Goal: Information Seeking & Learning: Find specific fact

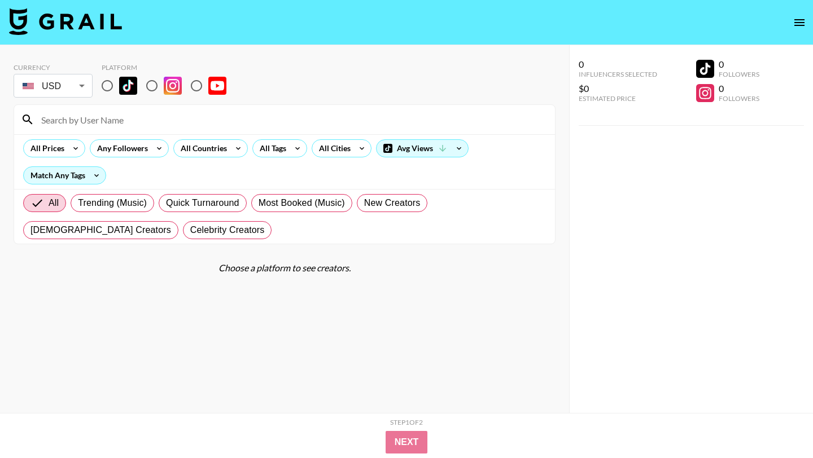
click at [43, 120] on input at bounding box center [291, 120] width 514 height 18
click at [84, 128] on input at bounding box center [291, 120] width 514 height 18
click at [102, 122] on input at bounding box center [291, 120] width 514 height 18
click at [106, 117] on input at bounding box center [291, 120] width 514 height 18
click at [407, 67] on div "Currency USD USD ​ Platform" at bounding box center [285, 81] width 542 height 37
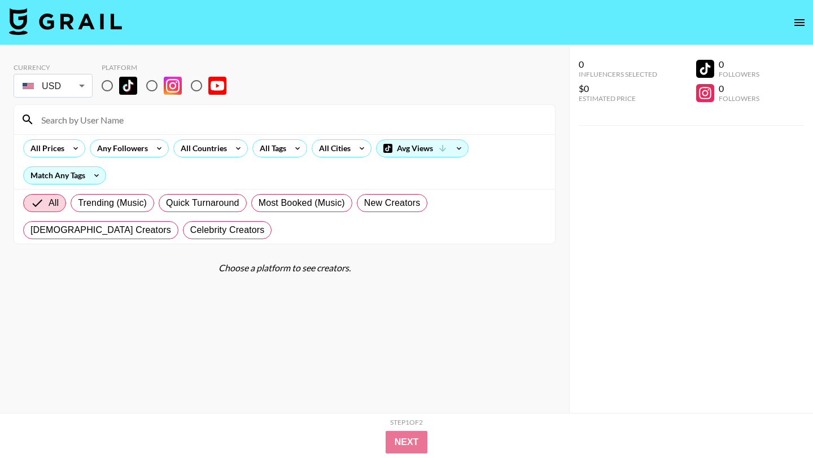
click at [540, 76] on div "Currency USD USD ​ Platform" at bounding box center [285, 81] width 542 height 37
click at [190, 125] on input at bounding box center [291, 120] width 514 height 18
type input "easle"
click at [105, 84] on input "radio" at bounding box center [107, 86] width 24 height 24
radio input "true"
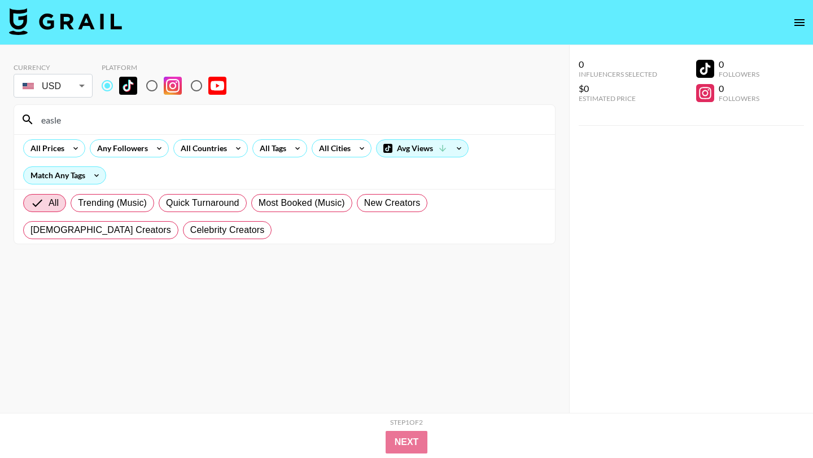
drag, startPoint x: 72, startPoint y: 124, endPoint x: 13, endPoint y: 124, distance: 59.3
click at [14, 124] on div "easle" at bounding box center [284, 119] width 541 height 29
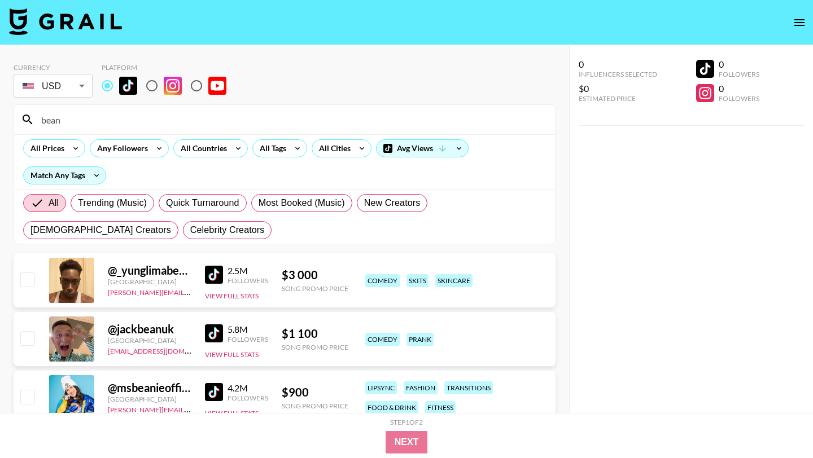
scroll to position [161, 0]
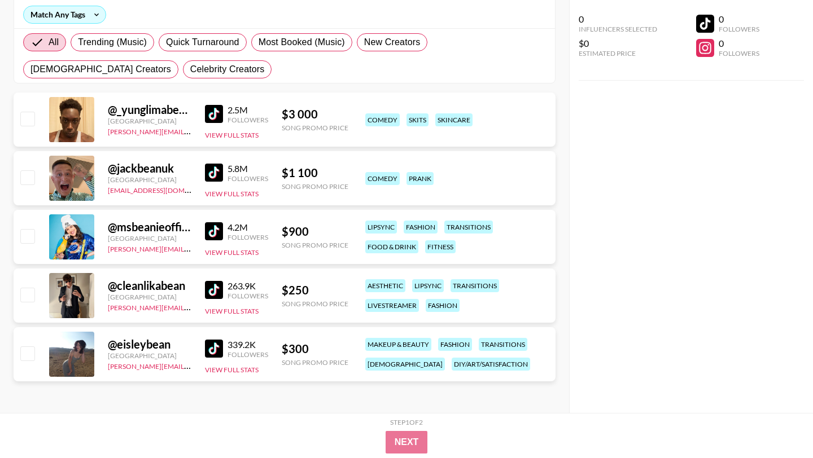
type input "bean"
click at [214, 346] on img at bounding box center [214, 349] width 18 height 18
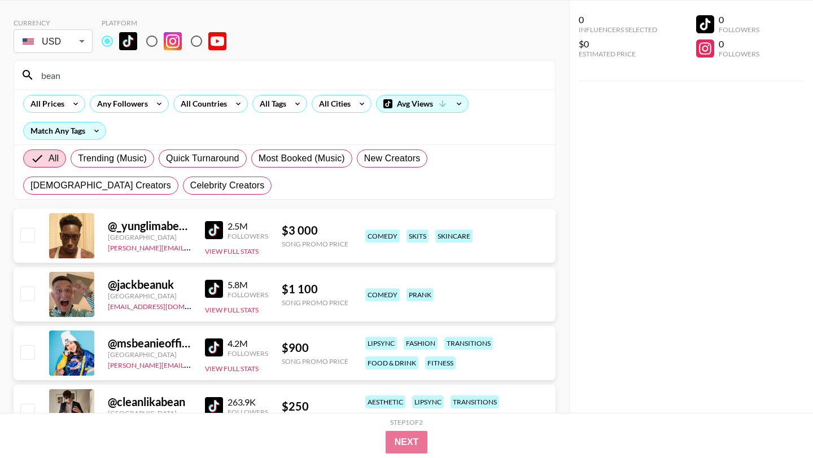
scroll to position [0, 0]
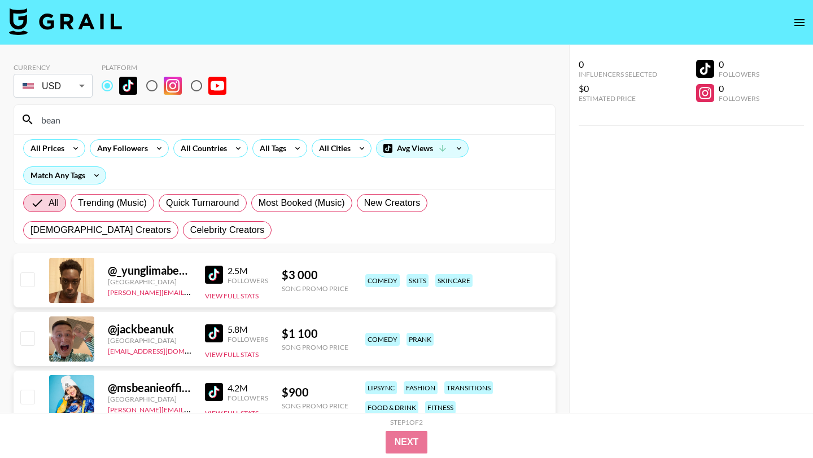
drag, startPoint x: 100, startPoint y: 125, endPoint x: 0, endPoint y: 115, distance: 101.0
click at [0, 115] on div "Currency USD USD ​ Platform bean All Prices Any Followers All Countries All Tag…" at bounding box center [284, 309] width 569 height 529
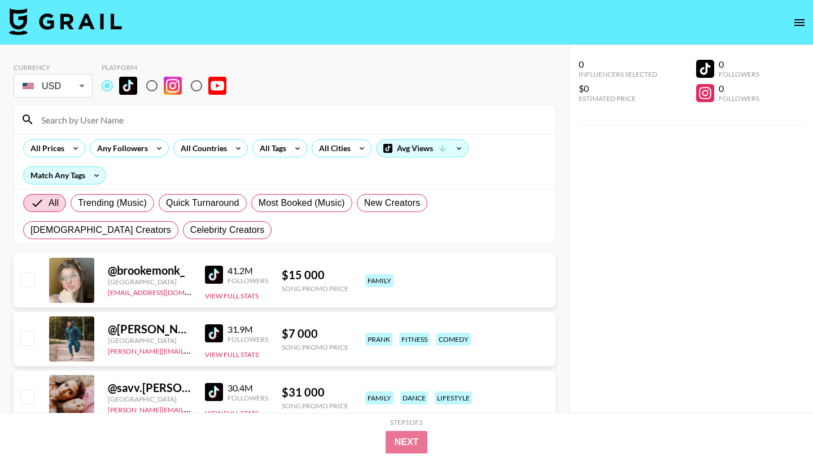
paste input "@maureese.[PERSON_NAME]"
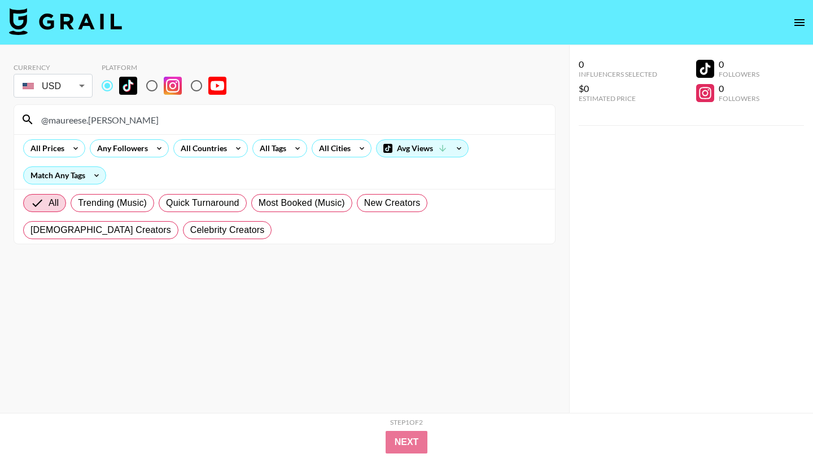
type input "@maureese.[PERSON_NAME]"
drag, startPoint x: 151, startPoint y: 118, endPoint x: 21, endPoint y: 118, distance: 129.8
click at [21, 118] on div "@maureese.[PERSON_NAME]" at bounding box center [284, 119] width 541 height 29
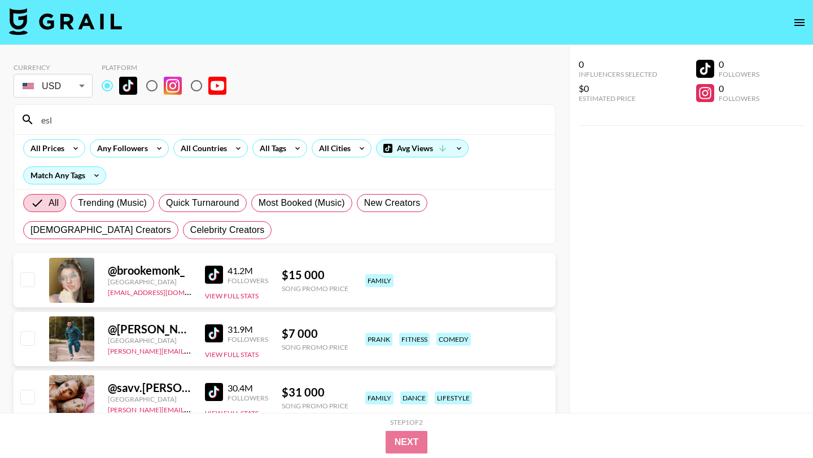
type input "esle"
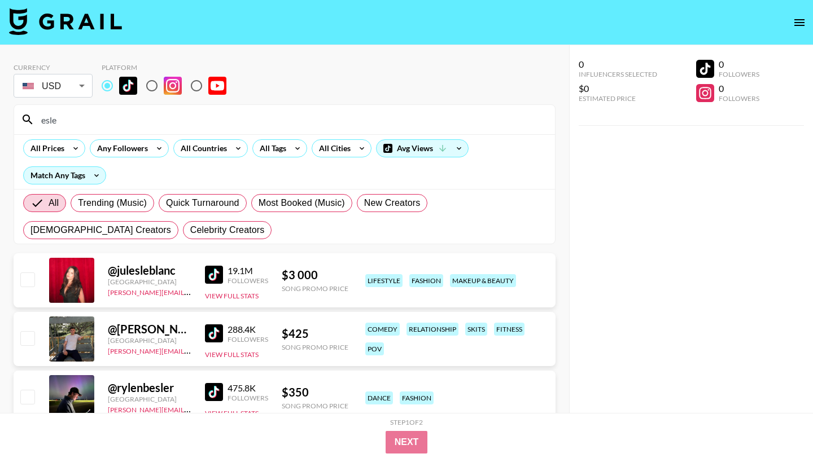
drag, startPoint x: 67, startPoint y: 118, endPoint x: 0, endPoint y: 118, distance: 66.6
click at [0, 118] on div "Currency USD USD ​ Platform esle All Prices Any Followers All Countries All Tag…" at bounding box center [284, 309] width 569 height 529
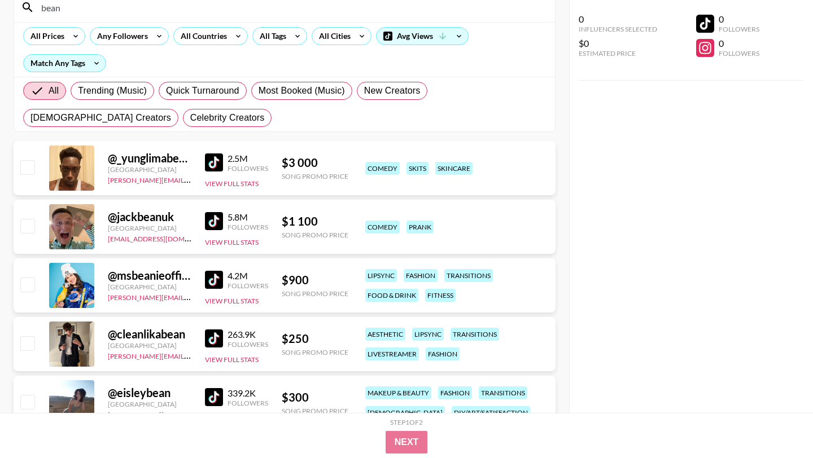
scroll to position [161, 0]
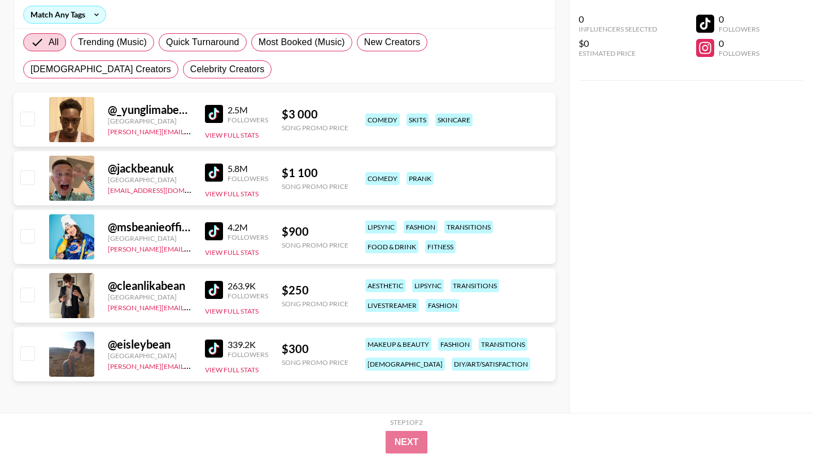
type input "bean"
